Goal: Navigation & Orientation: Find specific page/section

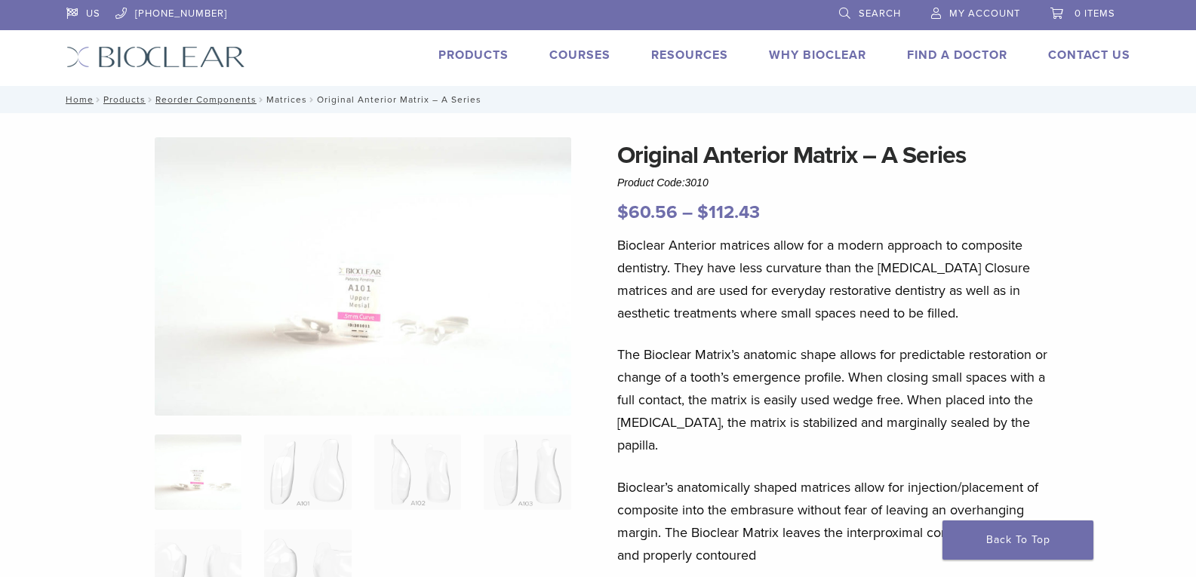
click at [283, 100] on link "Matrices" at bounding box center [286, 99] width 41 height 11
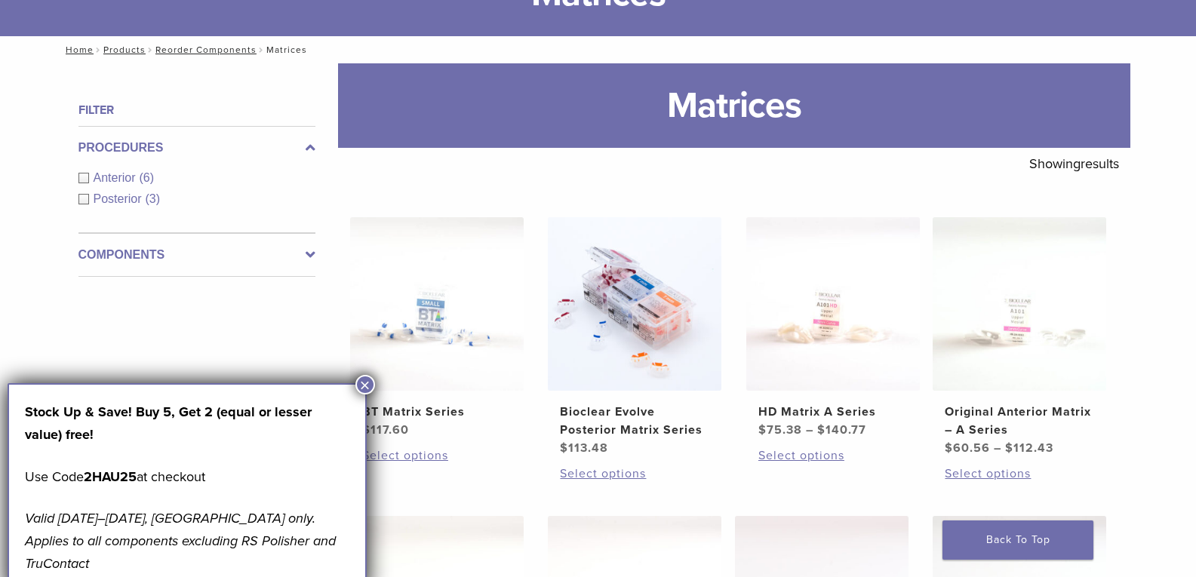
scroll to position [151, 0]
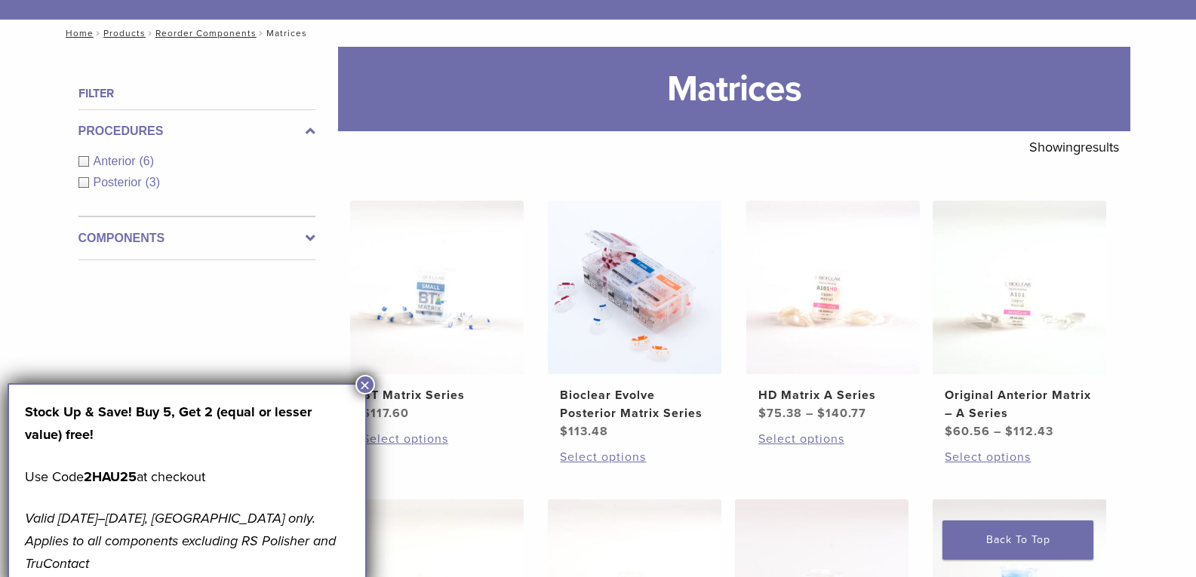
click at [363, 379] on button "×" at bounding box center [365, 385] width 20 height 20
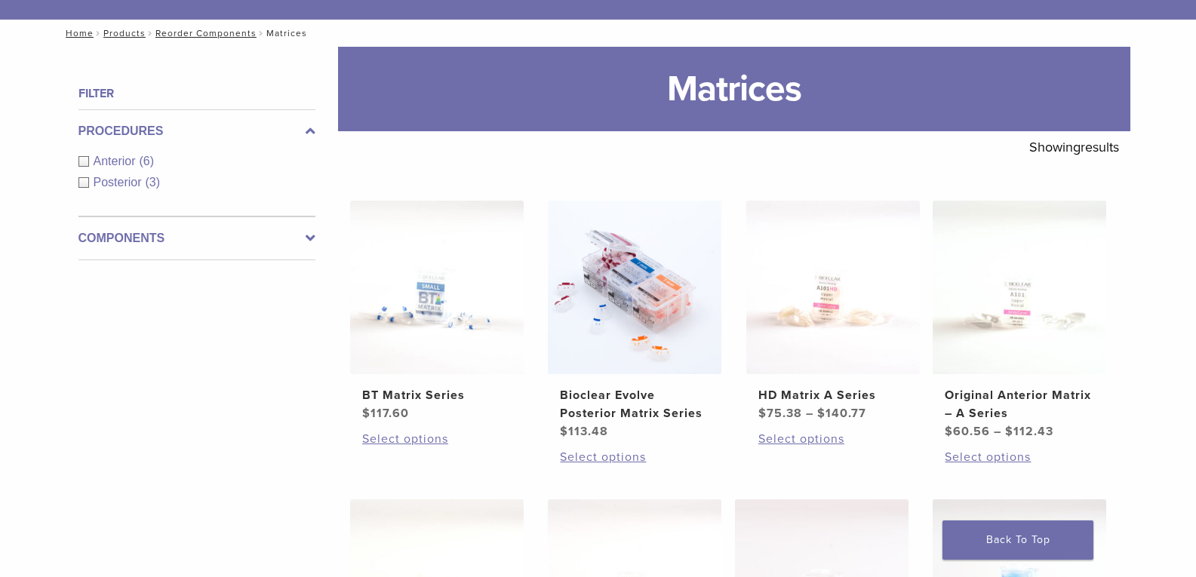
scroll to position [0, 0]
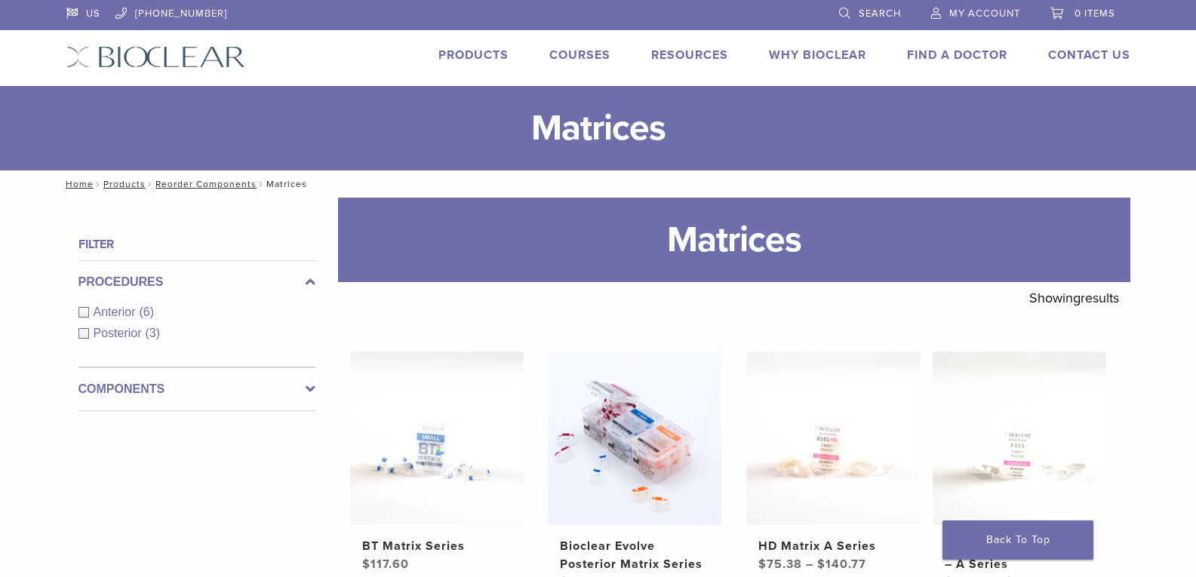
click at [484, 56] on link "Products" at bounding box center [473, 55] width 70 height 15
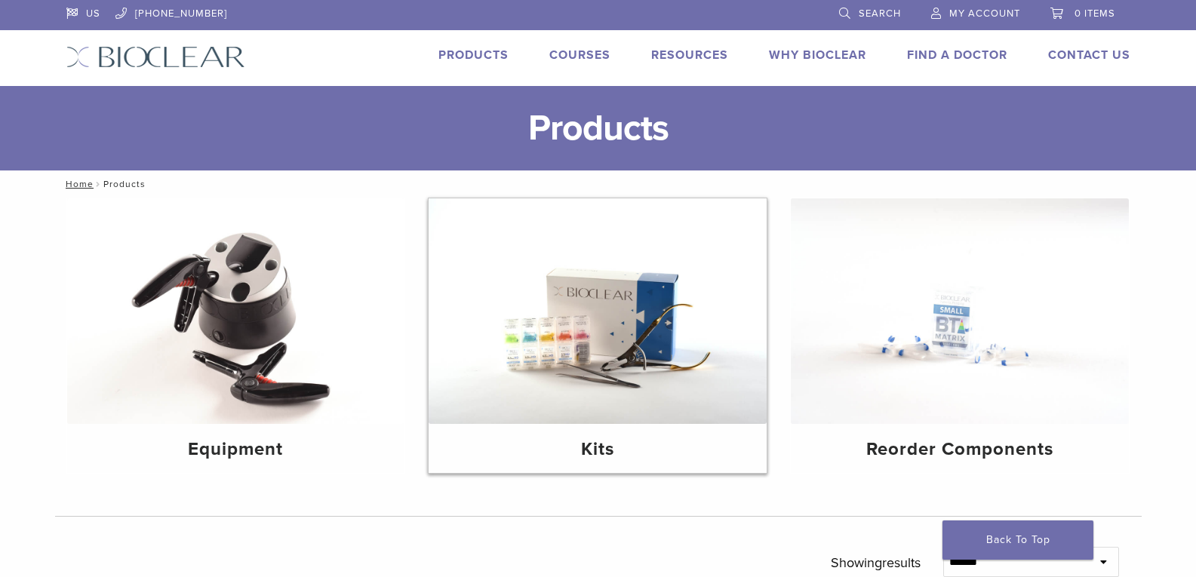
click at [662, 374] on img at bounding box center [598, 311] width 338 height 226
